Goal: Find specific page/section: Find specific page/section

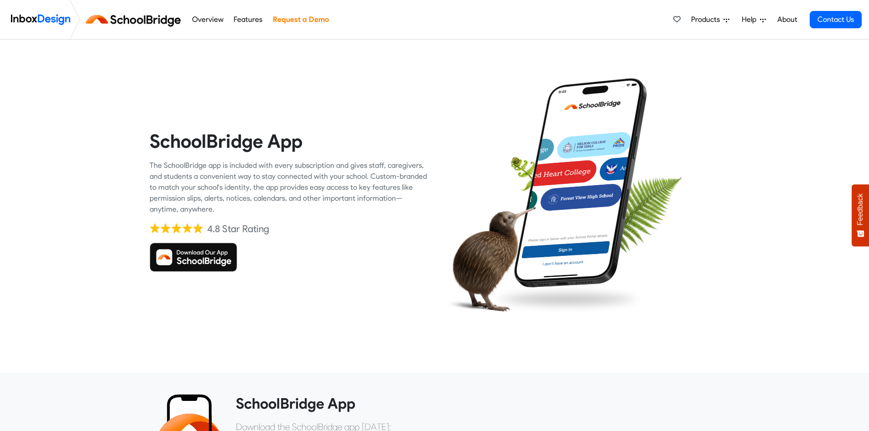
click at [200, 251] on img at bounding box center [194, 257] width 88 height 29
click at [220, 250] on img at bounding box center [194, 257] width 88 height 29
